Goal: Task Accomplishment & Management: Use online tool/utility

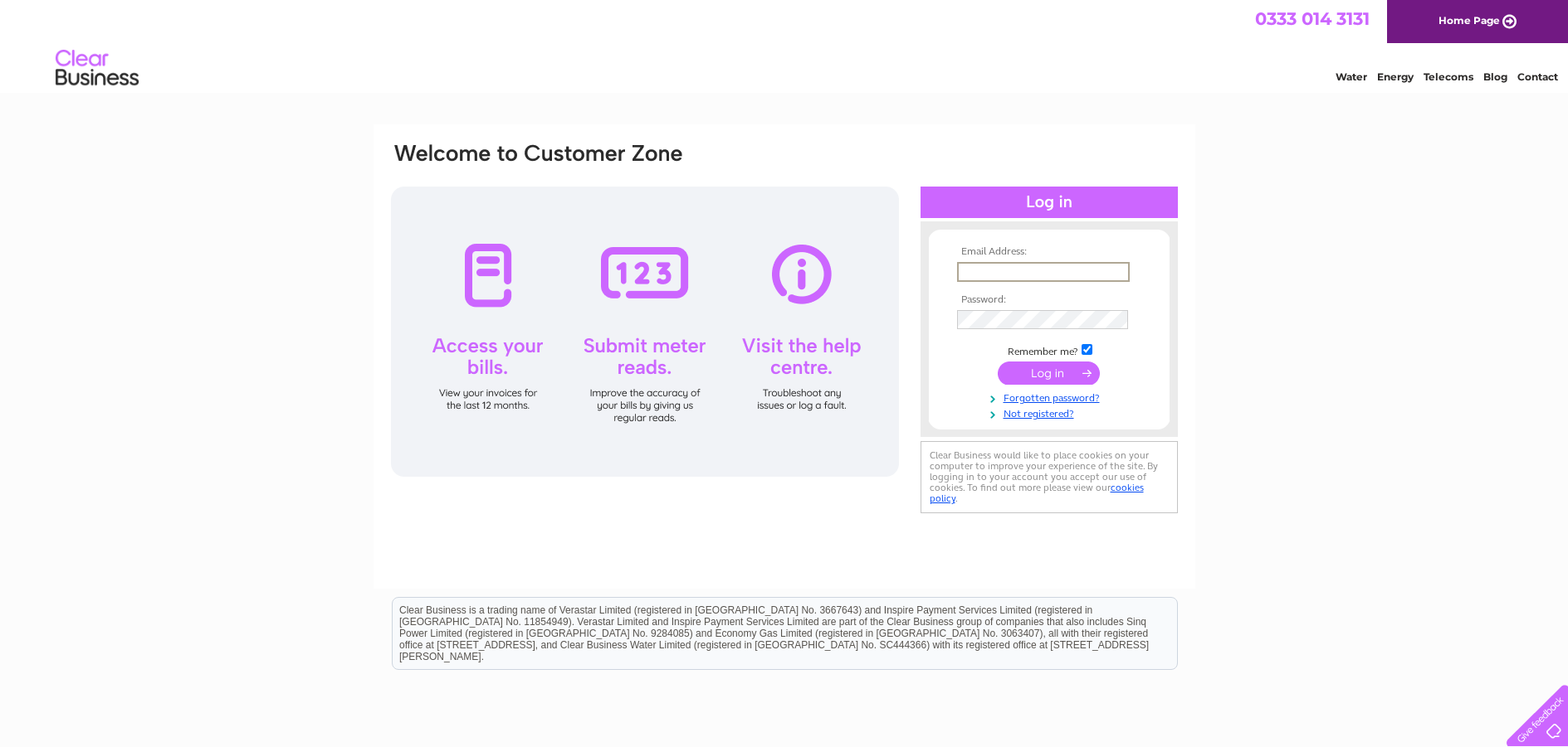
type input "[EMAIL_ADDRESS][DOMAIN_NAME]"
click at [1053, 371] on input "submit" at bounding box center [1048, 373] width 102 height 23
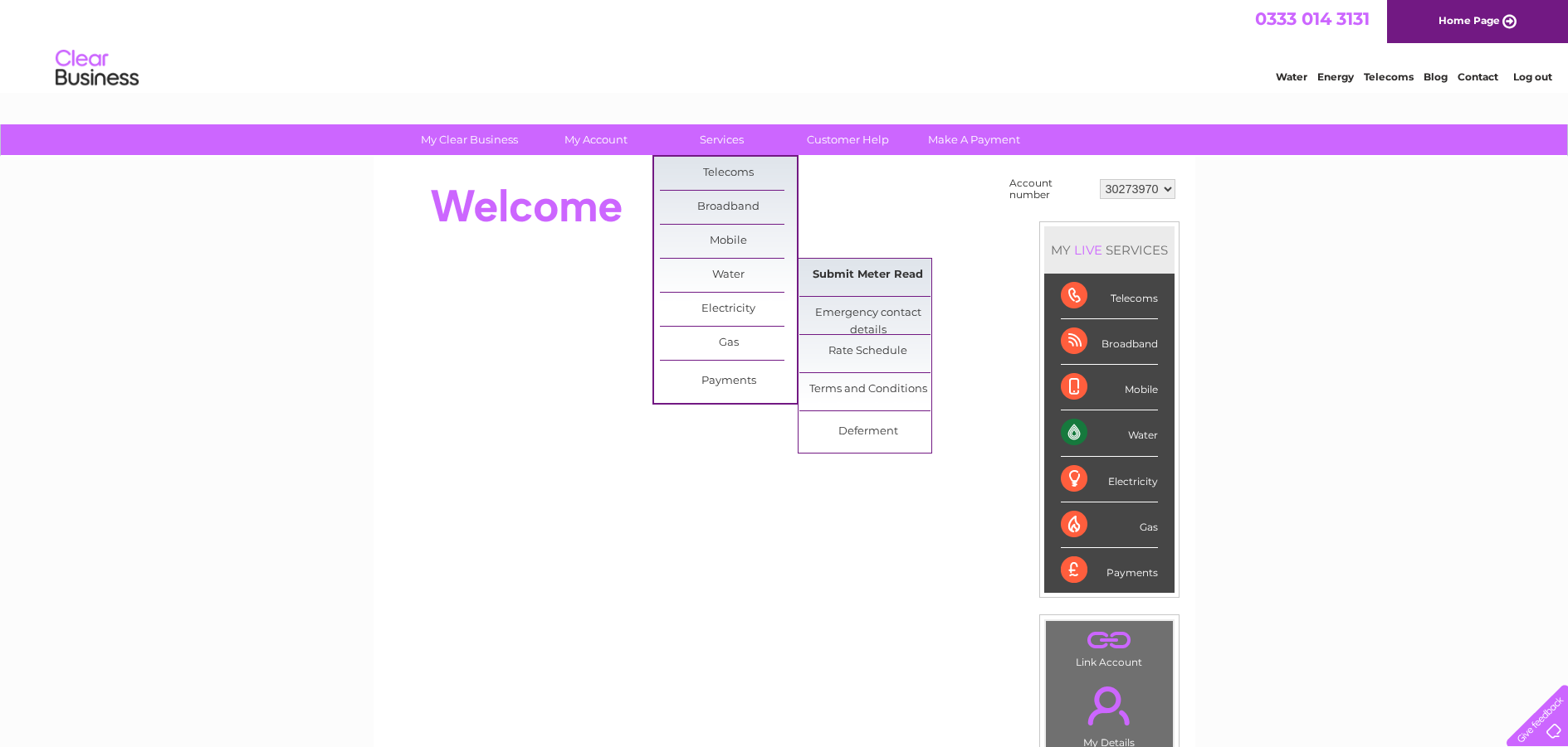
click at [835, 276] on link "Submit Meter Read" at bounding box center [867, 275] width 137 height 33
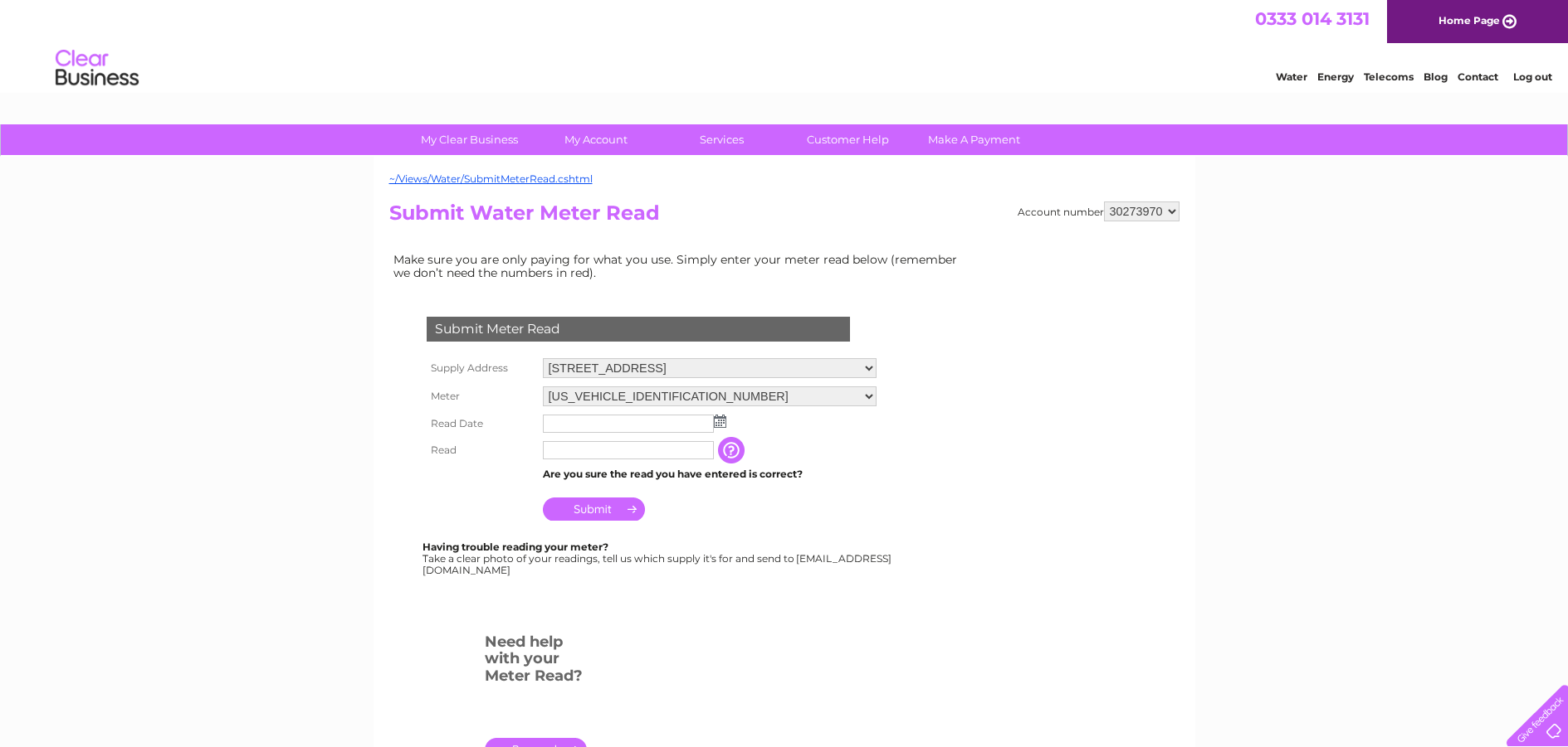
click at [571, 423] on input "text" at bounding box center [628, 424] width 171 height 18
click at [579, 418] on input "text" at bounding box center [628, 424] width 172 height 20
click at [715, 421] on img at bounding box center [721, 422] width 13 height 14
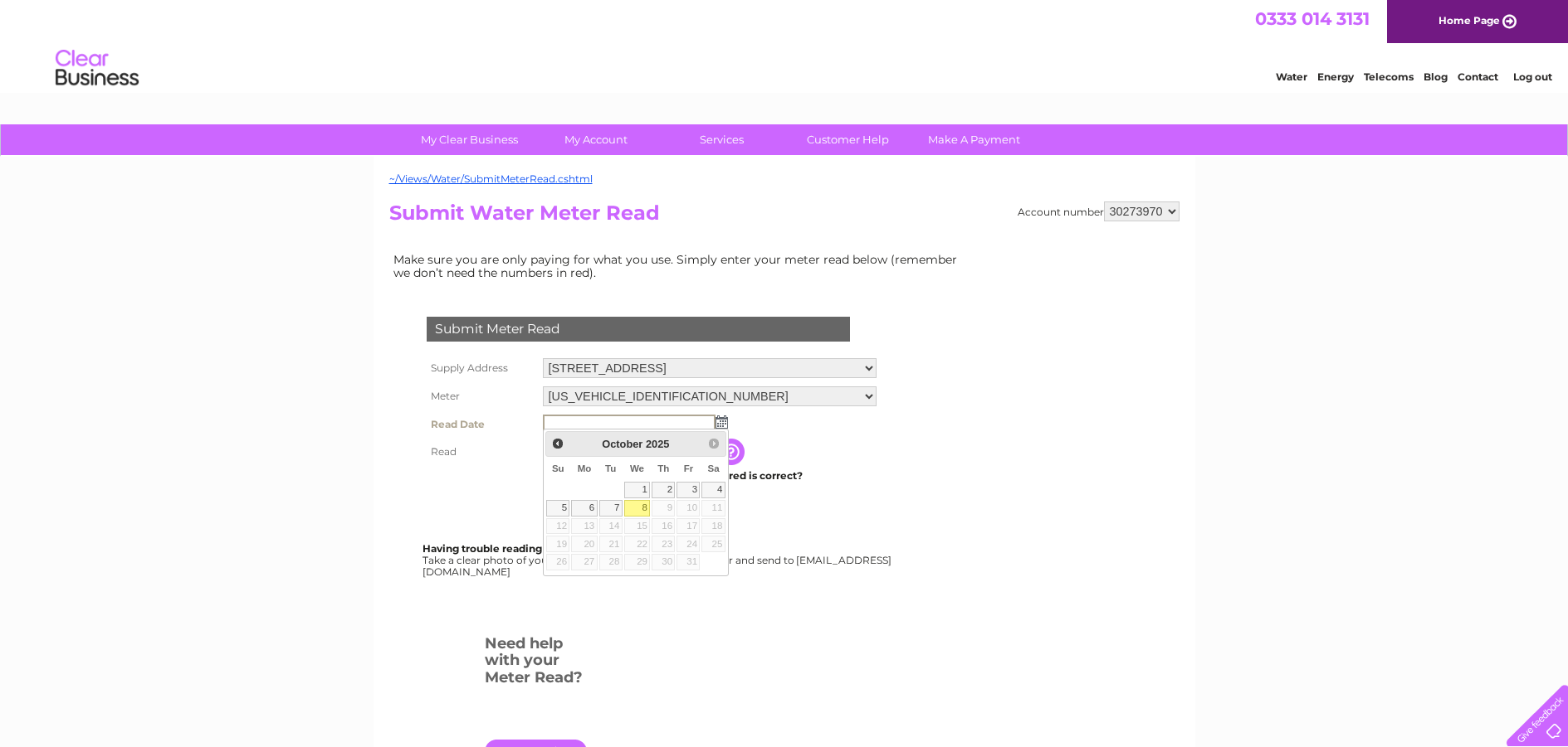
click at [640, 511] on link "8" at bounding box center [637, 508] width 26 height 16
type input "2025/10/08"
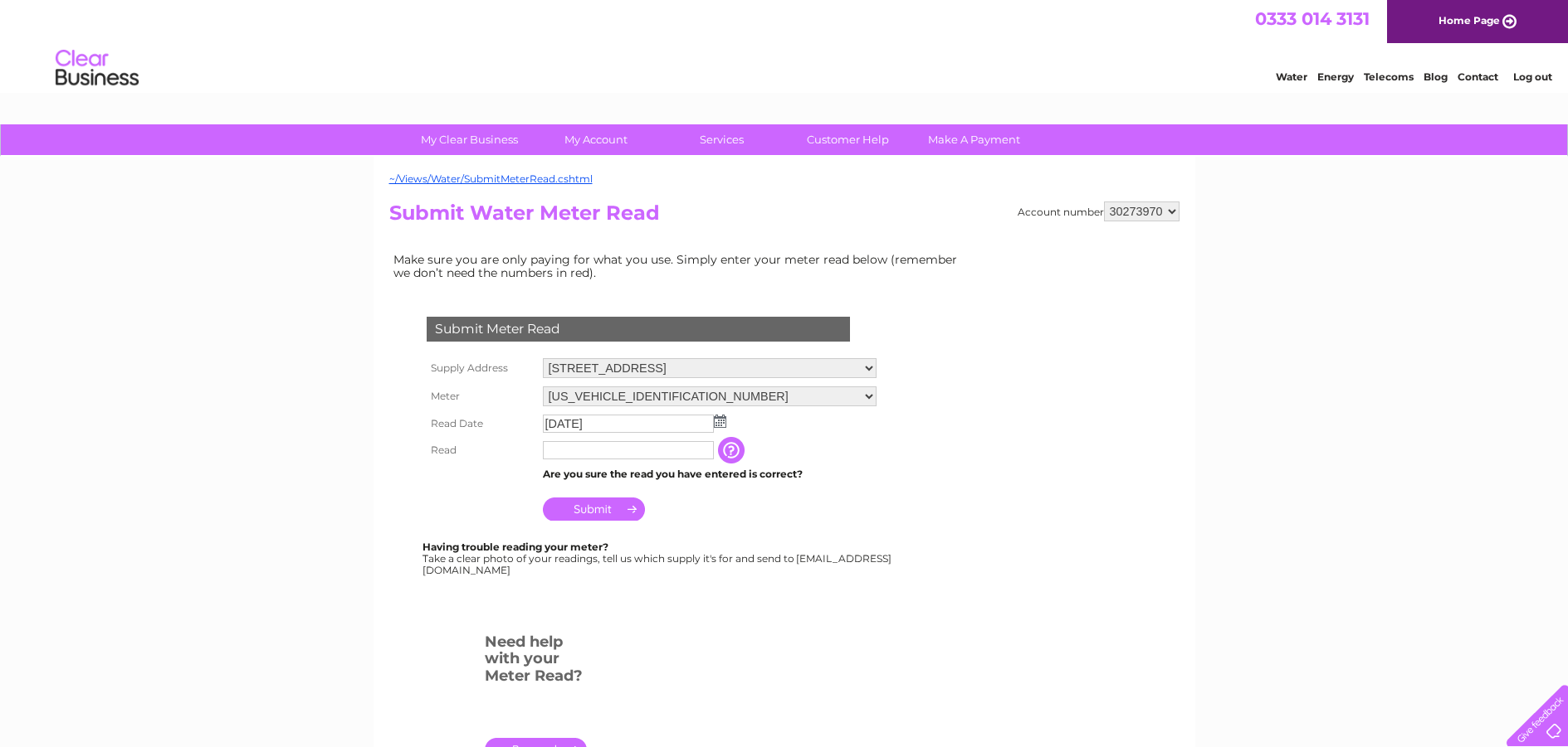
click at [637, 449] on input "text" at bounding box center [628, 451] width 171 height 18
type input "0"
type input "1"
click at [728, 451] on input "button" at bounding box center [734, 451] width 30 height 26
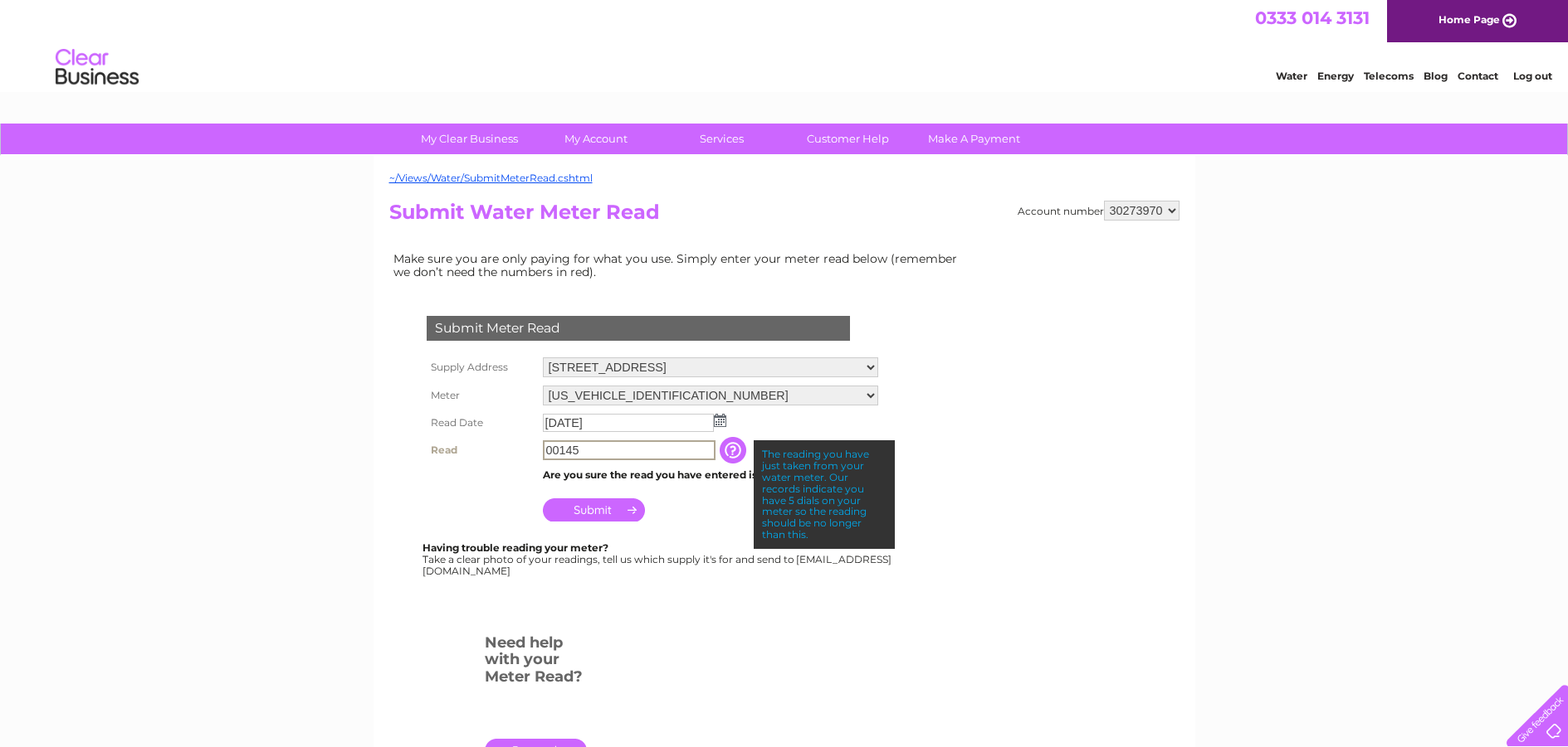
type input "00145"
click at [684, 515] on td "Submit" at bounding box center [710, 506] width 344 height 40
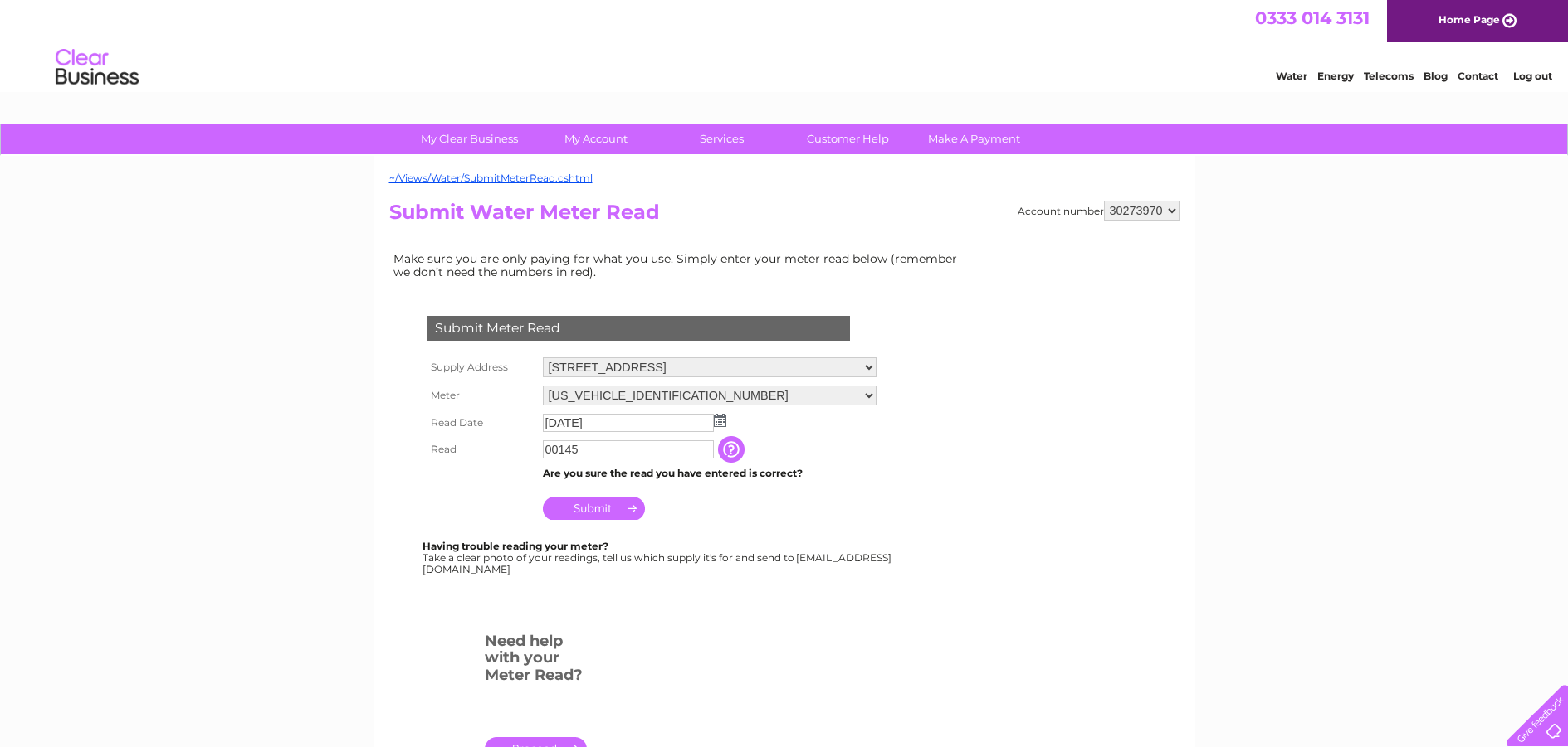
click at [730, 468] on td "Are you sure the read you have entered is correct?" at bounding box center [709, 474] width 342 height 22
click at [601, 511] on input "Submit" at bounding box center [593, 509] width 102 height 23
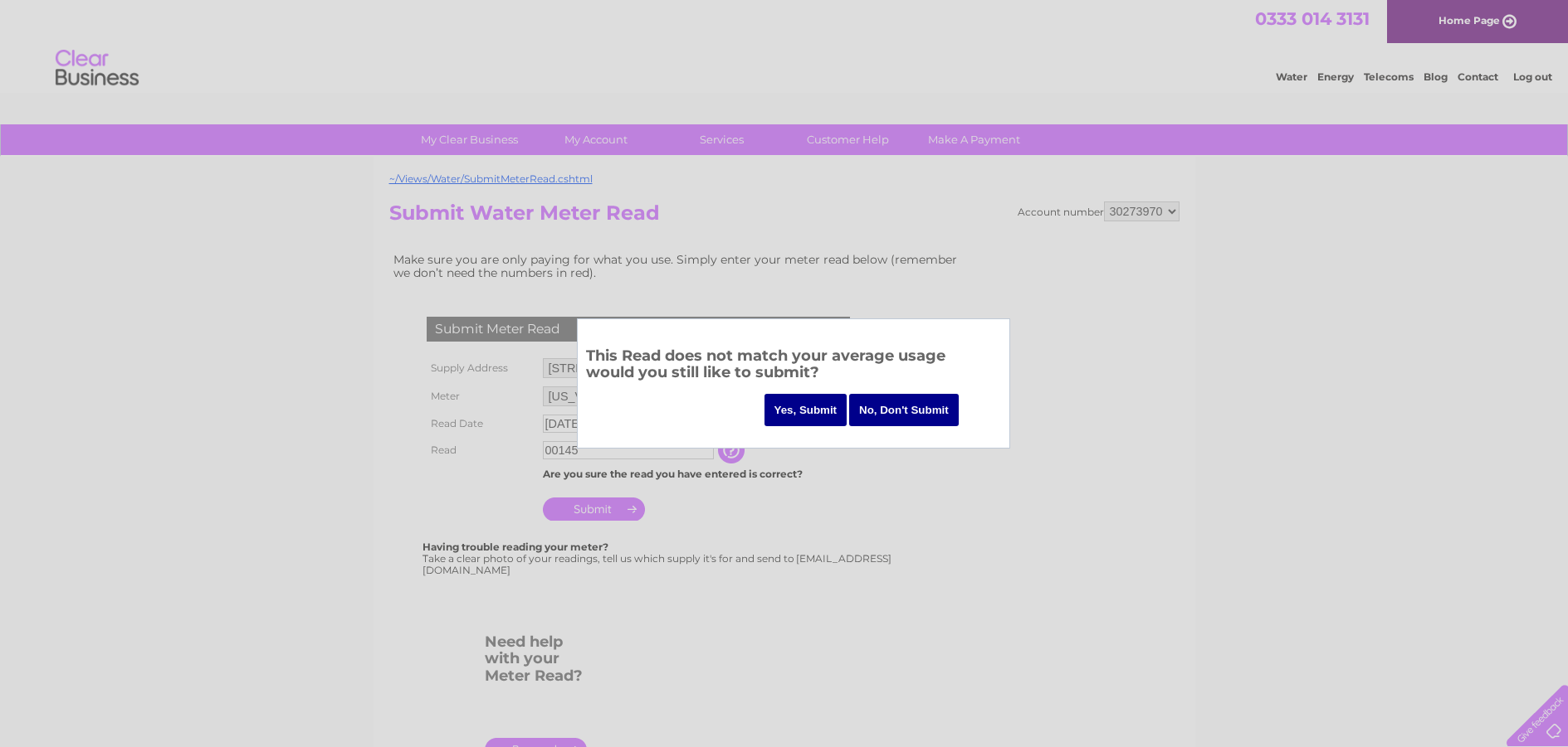
click at [870, 401] on input "No, Don't Submit" at bounding box center [903, 410] width 109 height 32
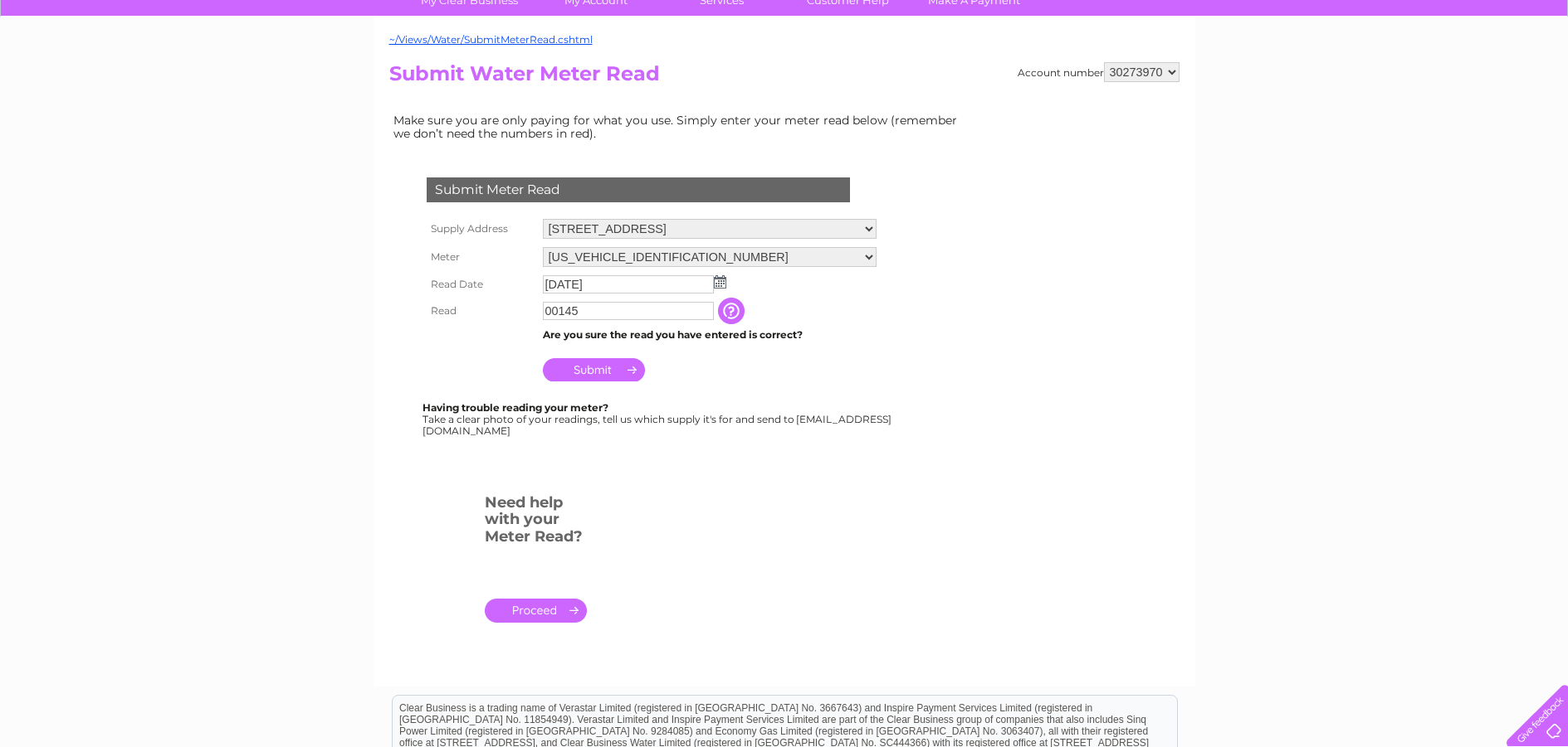
scroll to position [131, 0]
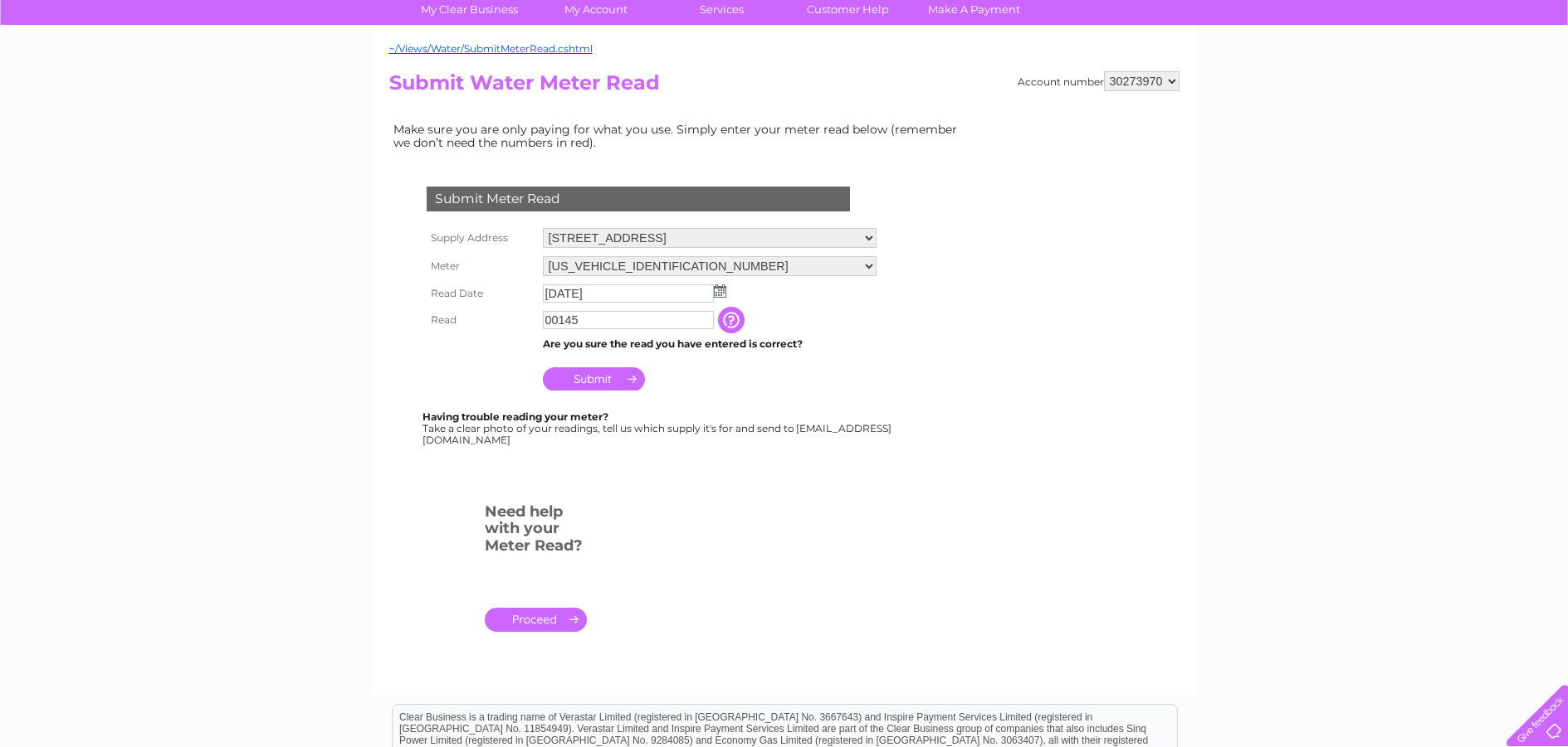
click at [530, 514] on h3 "Need help with your Meter Read?" at bounding box center [536, 532] width 102 height 63
click at [616, 378] on input "Submit" at bounding box center [593, 379] width 102 height 23
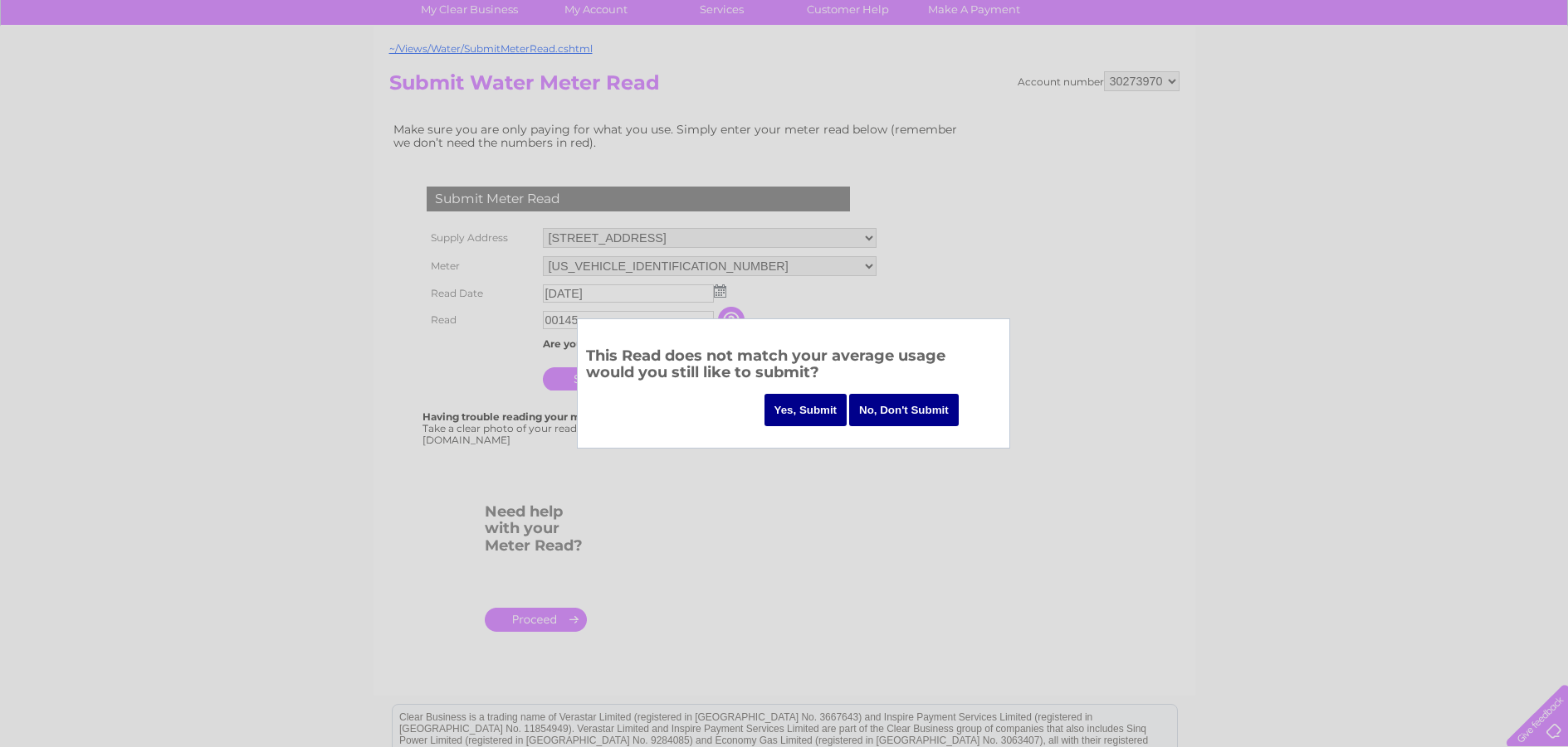
click at [915, 409] on input "No, Don't Submit" at bounding box center [903, 410] width 109 height 32
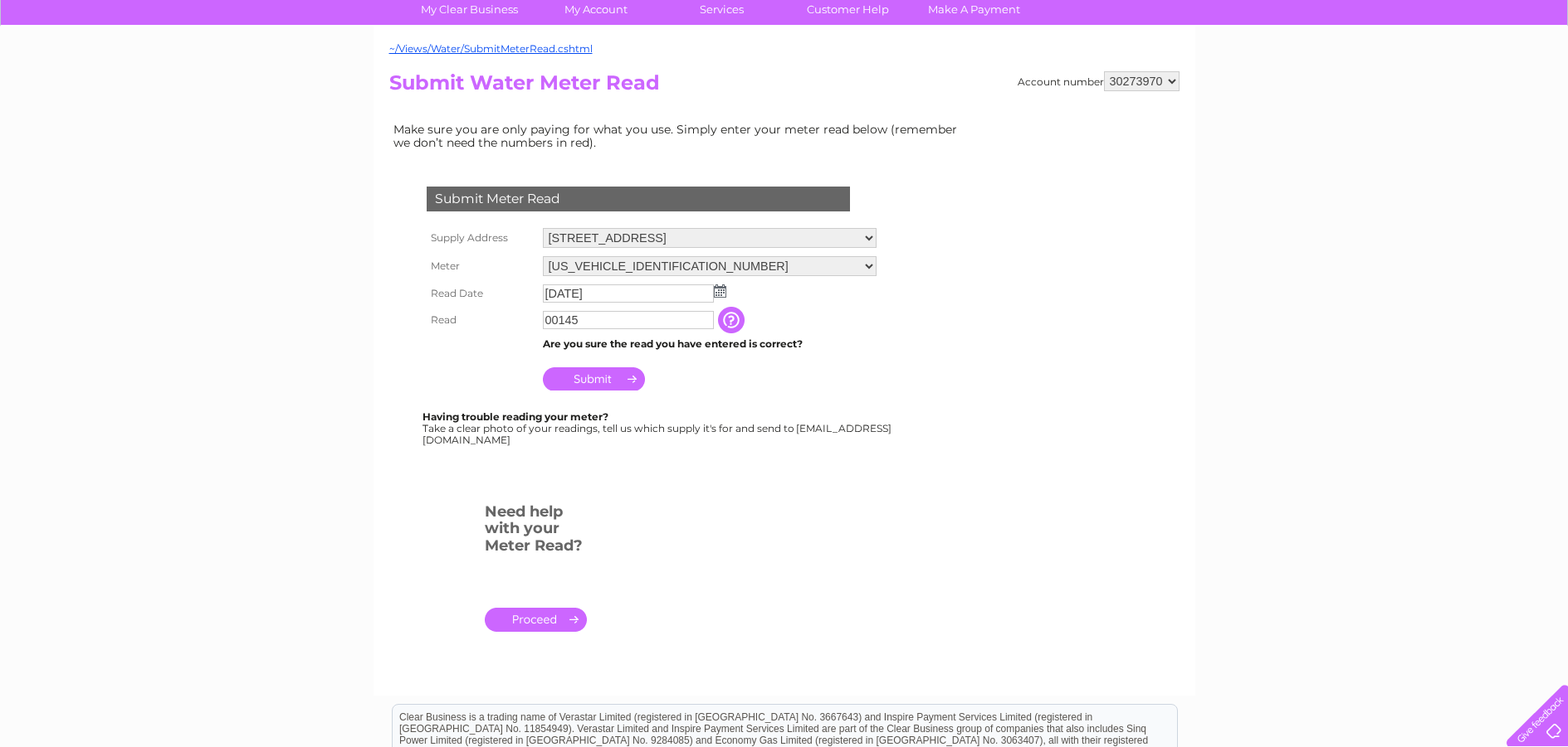
click at [601, 370] on input "Submit" at bounding box center [593, 379] width 102 height 23
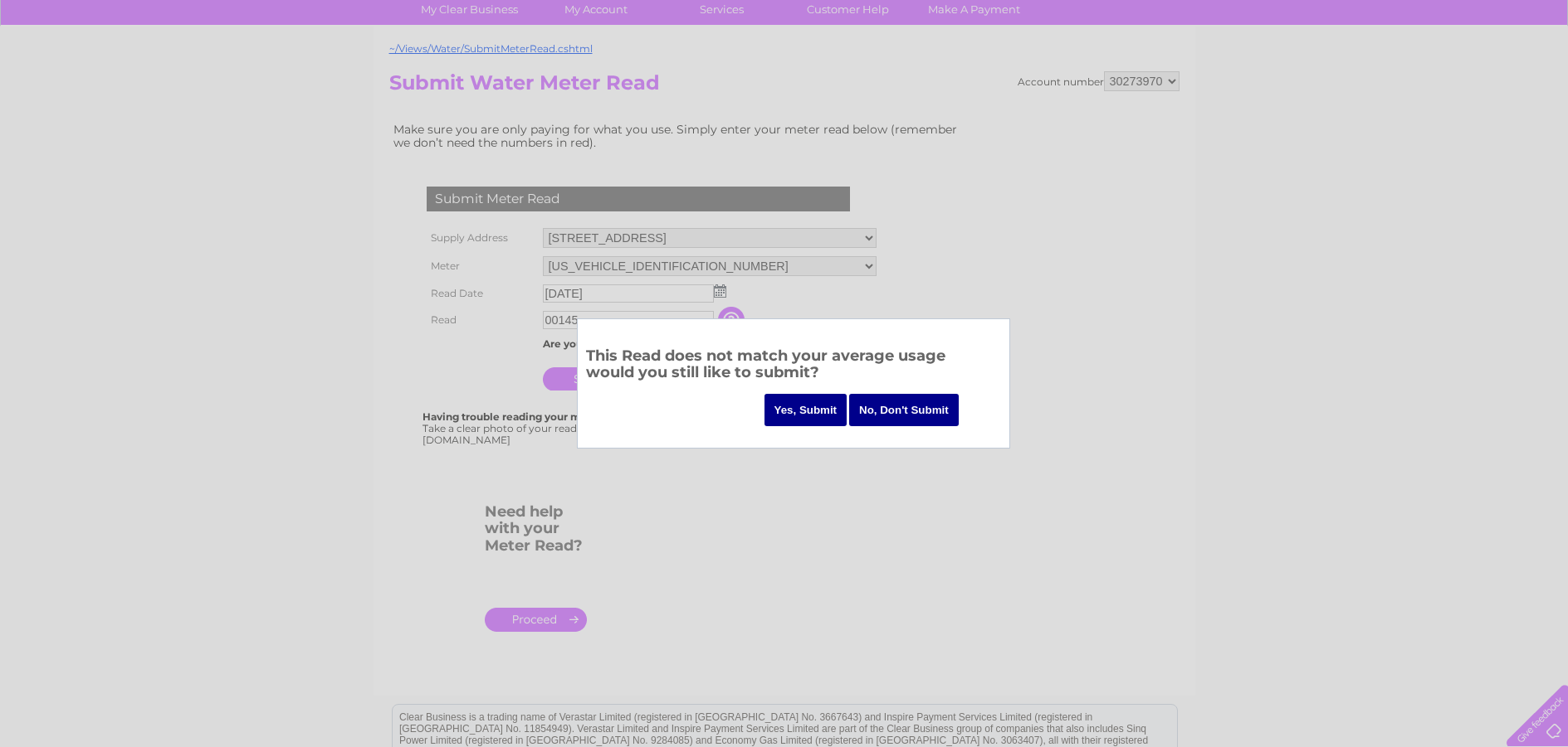
click at [787, 404] on input "Yes, Submit" at bounding box center [806, 410] width 83 height 32
